Goal: Task Accomplishment & Management: Complete application form

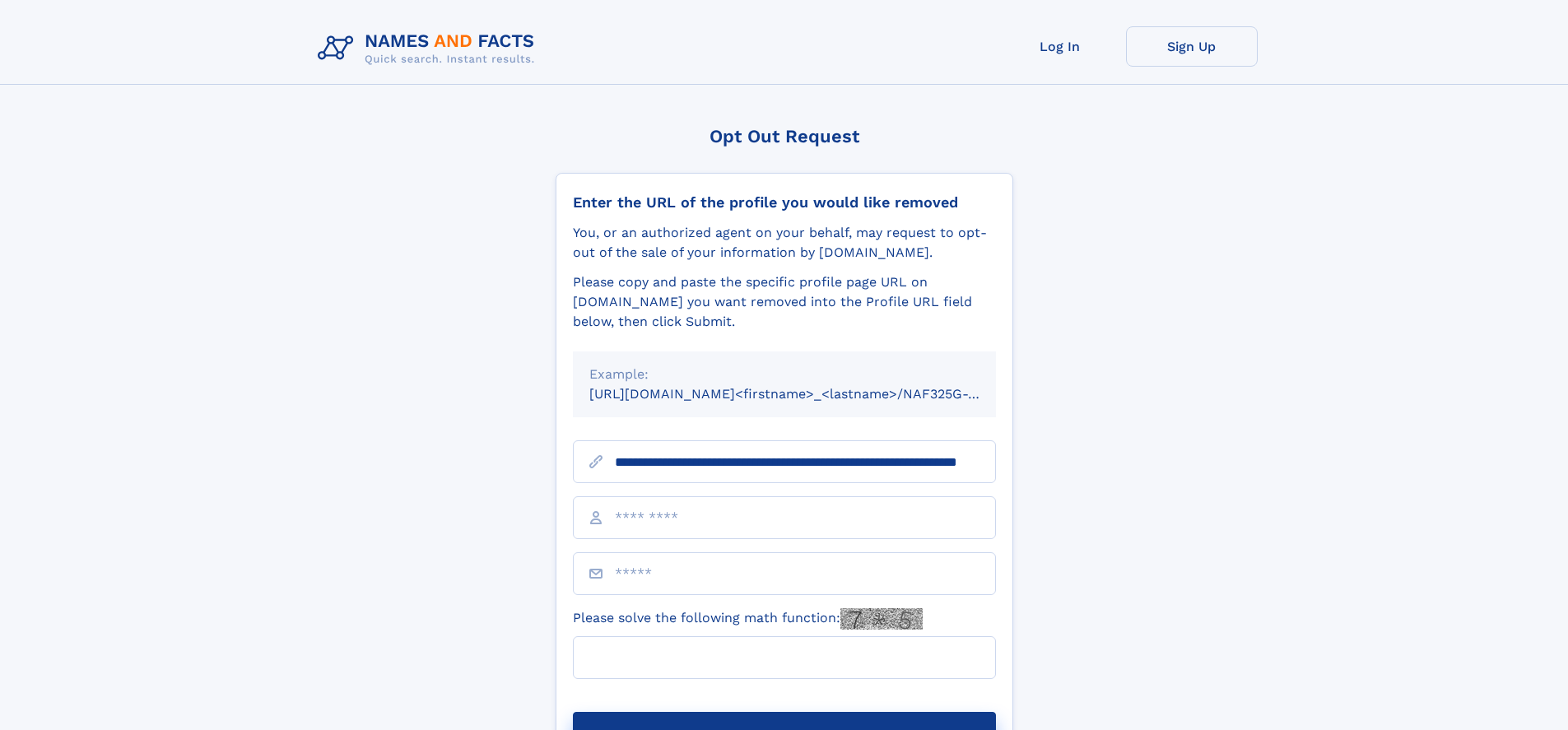
scroll to position [0, 137]
type input "**********"
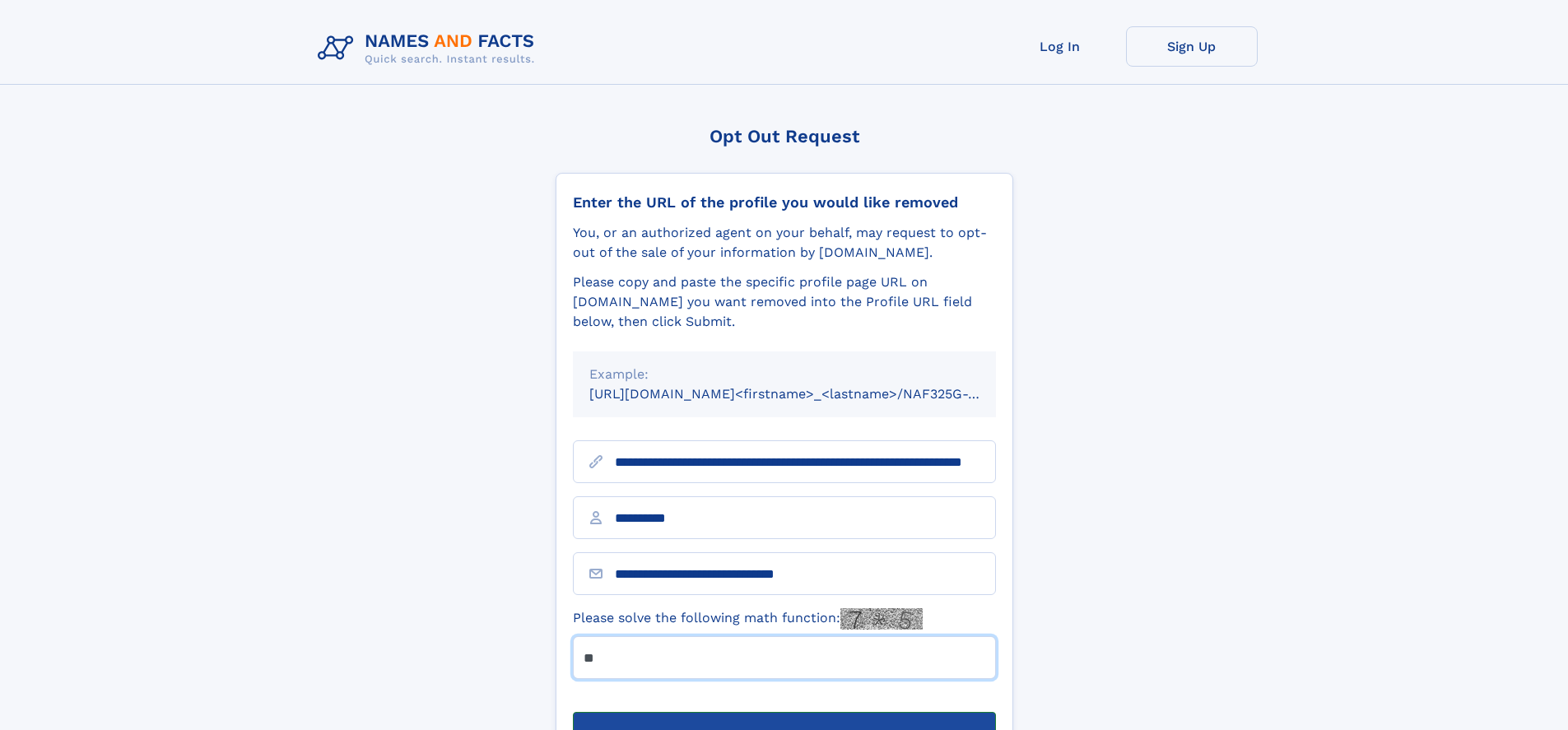
type input "**"
click at [784, 712] on button "Submit Opt Out Request" at bounding box center [784, 738] width 423 height 53
